Goal: Check status: Check status

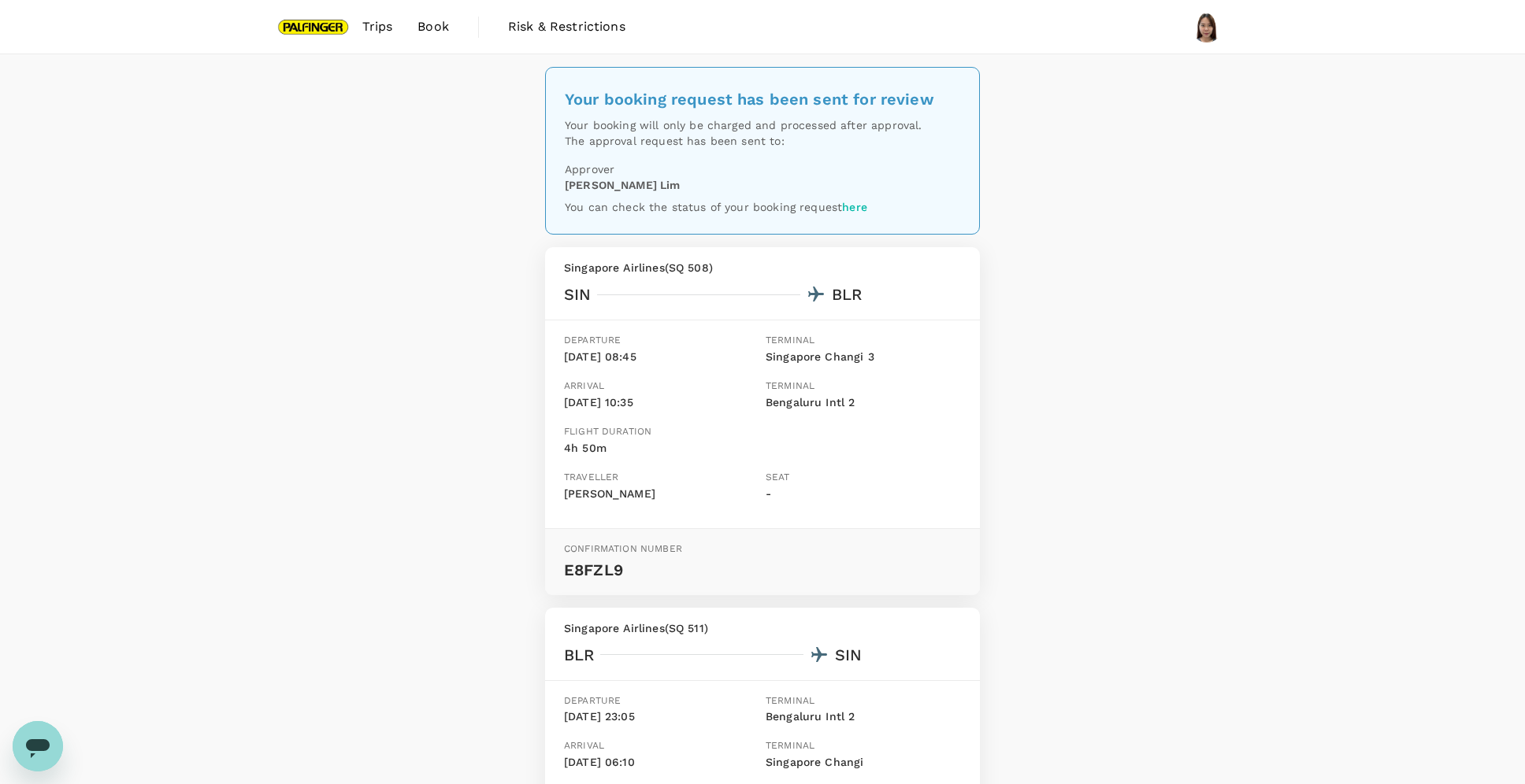
click at [381, 36] on span "Trips" at bounding box center [378, 26] width 30 height 19
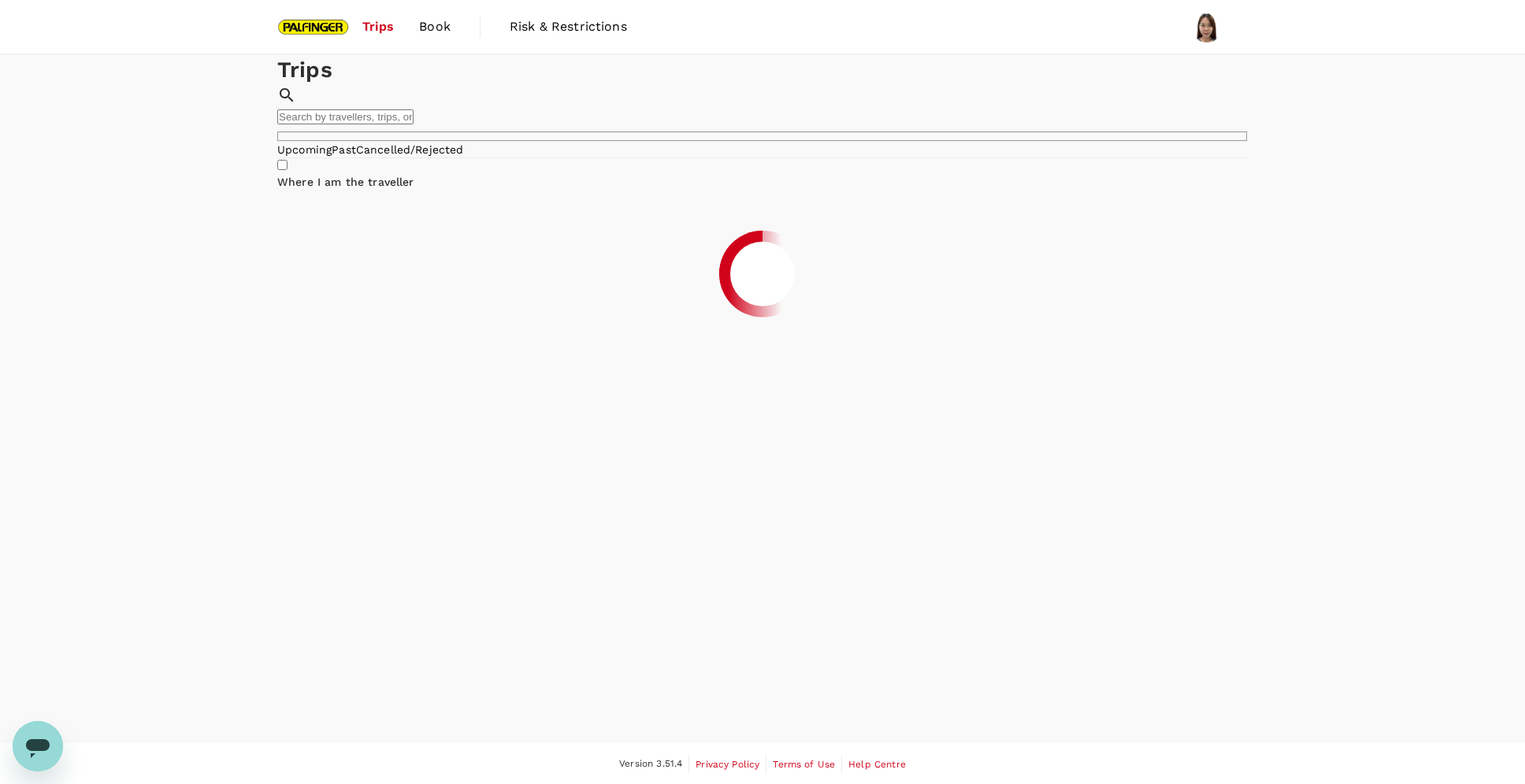
click at [356, 156] on link "Past" at bounding box center [343, 149] width 24 height 13
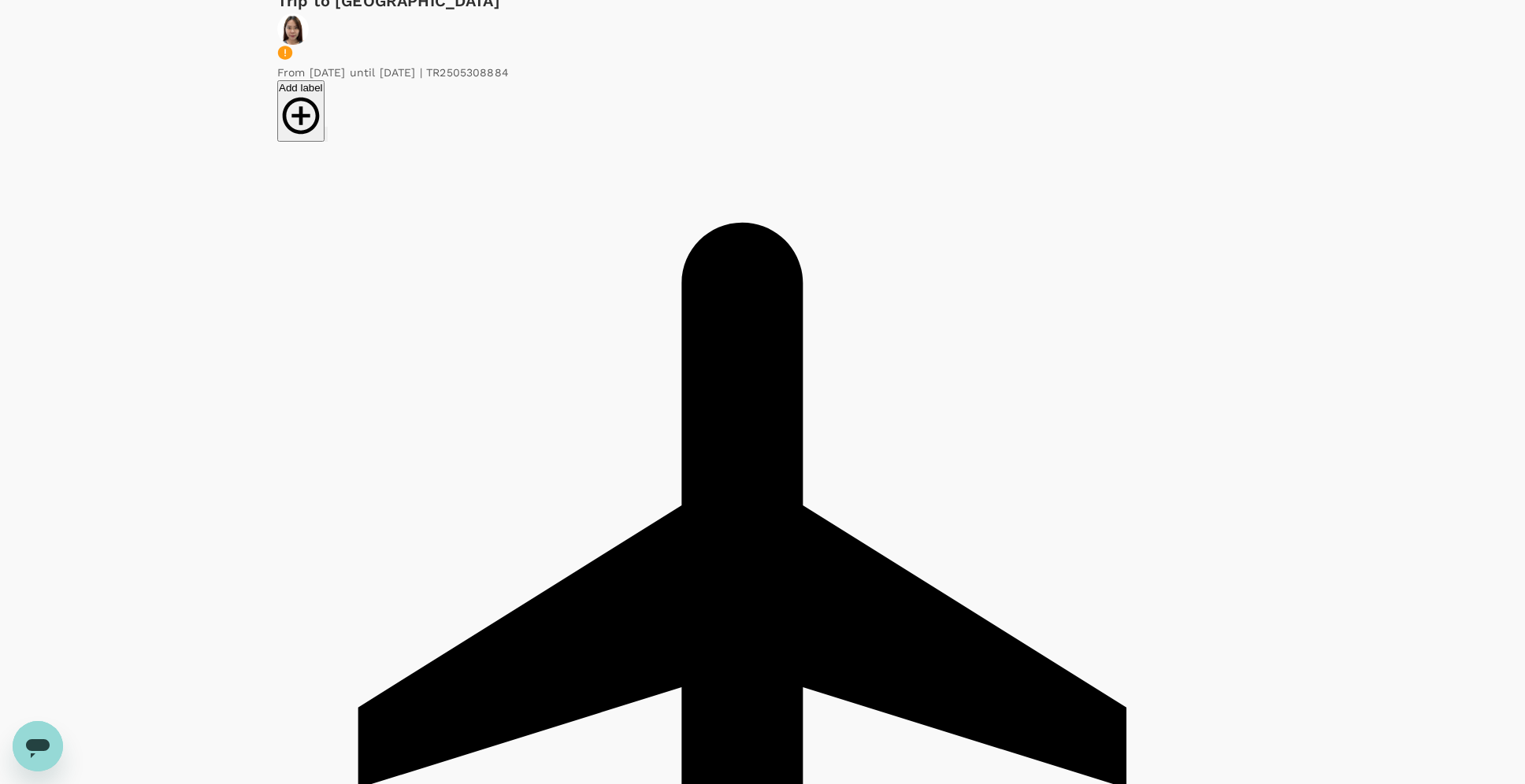
scroll to position [243, 0]
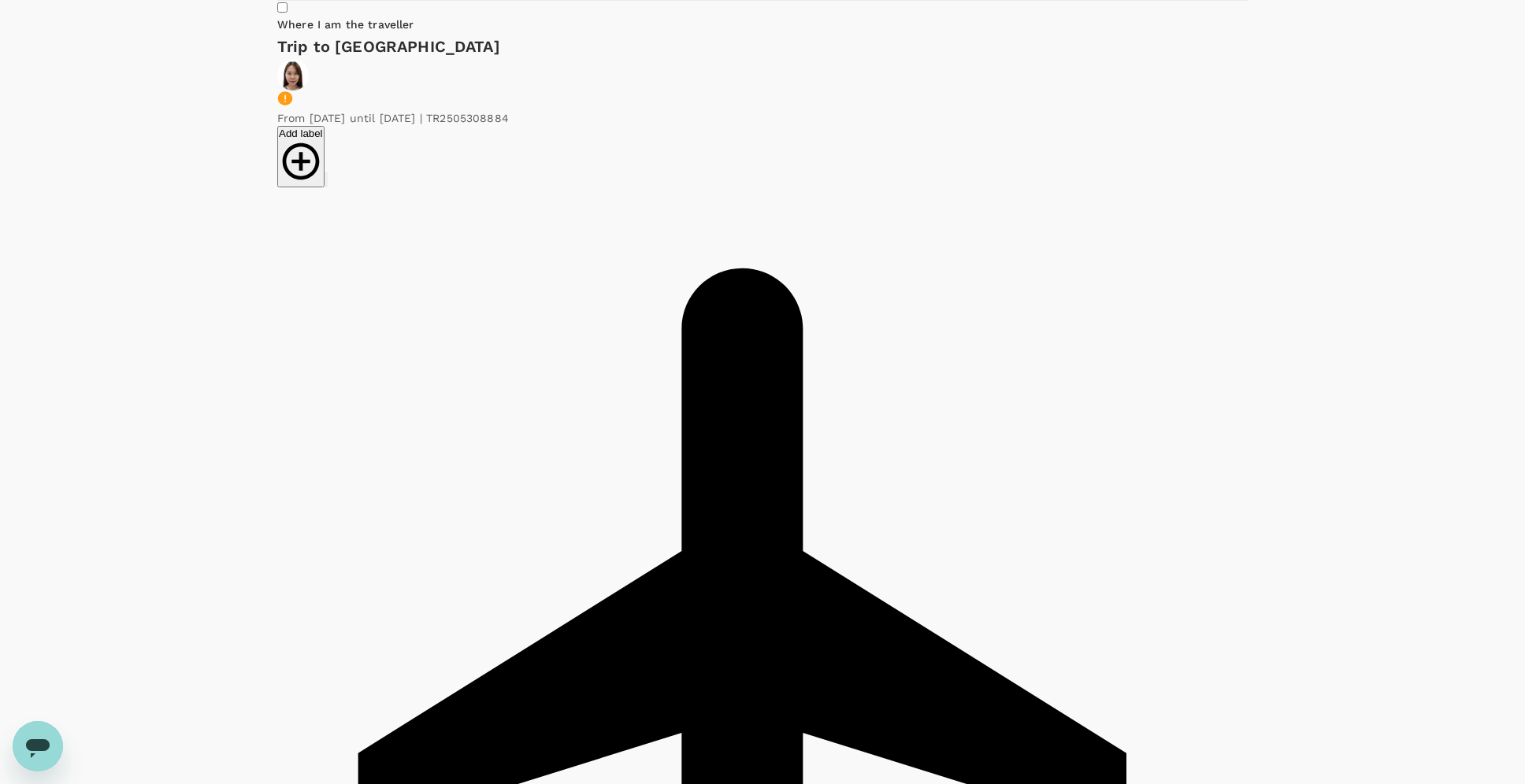
scroll to position [150, 0]
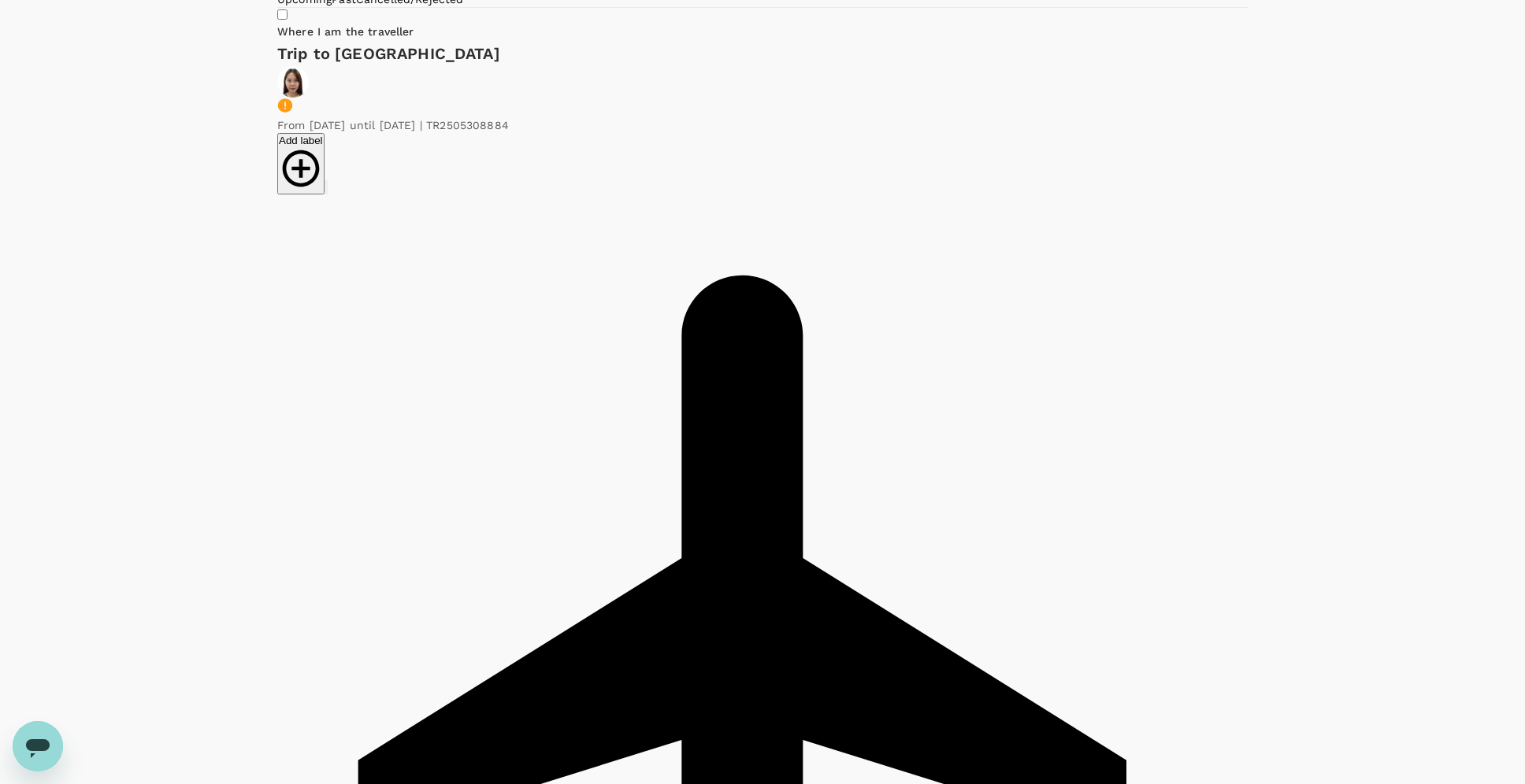
click at [337, 194] on icon "button" at bounding box center [336, 200] width 4 height 13
